Goal: Navigation & Orientation: Go to known website

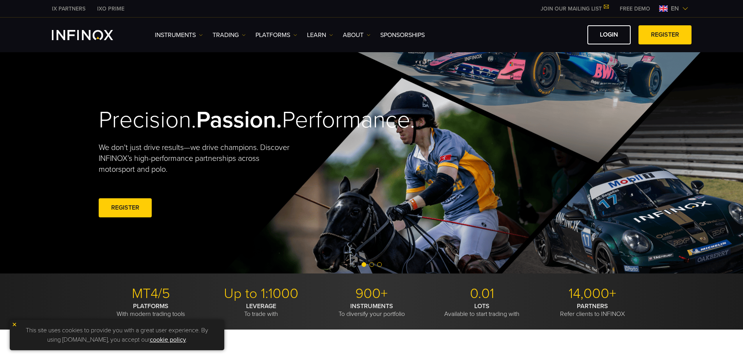
click at [686, 8] on img at bounding box center [685, 8] width 6 height 6
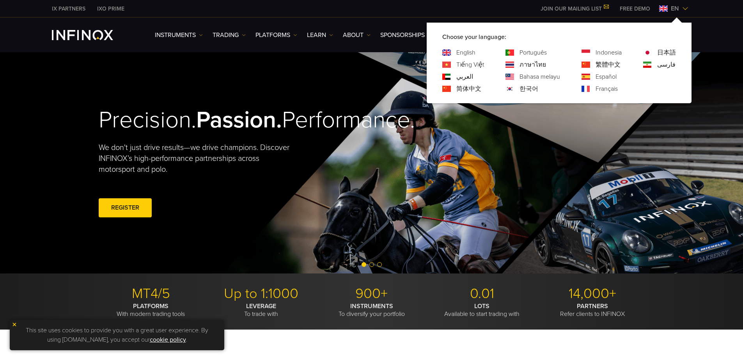
click at [528, 143] on div "Precision. Passion. Performance. We don't just drive results—we drive champions…" at bounding box center [372, 162] width 562 height 221
